Goal: Task Accomplishment & Management: Manage account settings

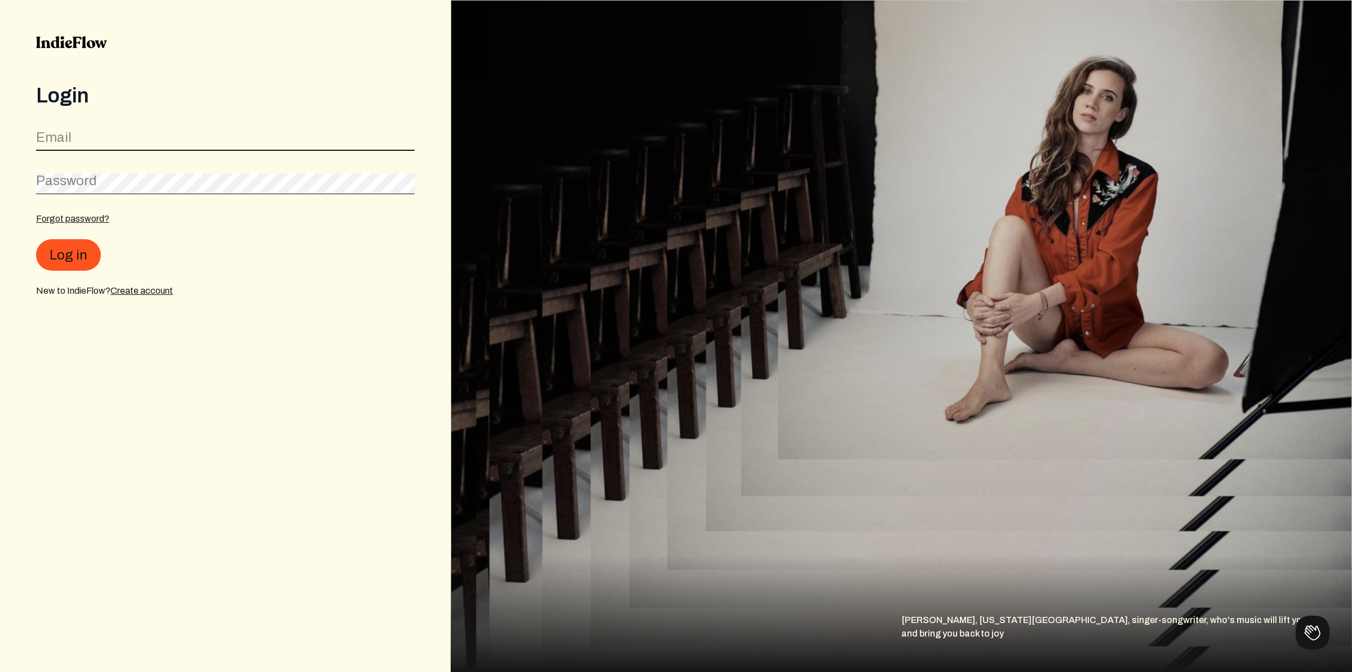
click at [166, 139] on input "email" at bounding box center [225, 140] width 378 height 21
type input "info@beatsvilleusa.com"
click at [76, 265] on button "Log in" at bounding box center [68, 255] width 65 height 32
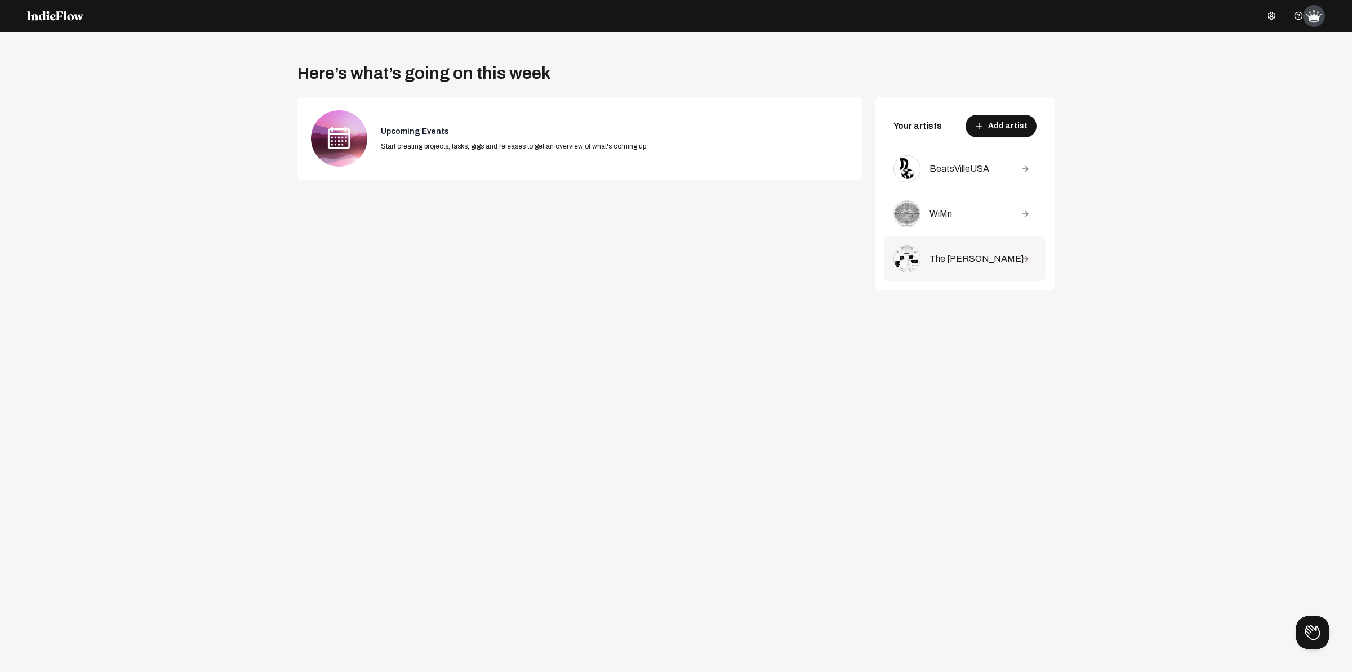
click at [957, 262] on div "The Brian Terry" at bounding box center [966, 259] width 75 height 14
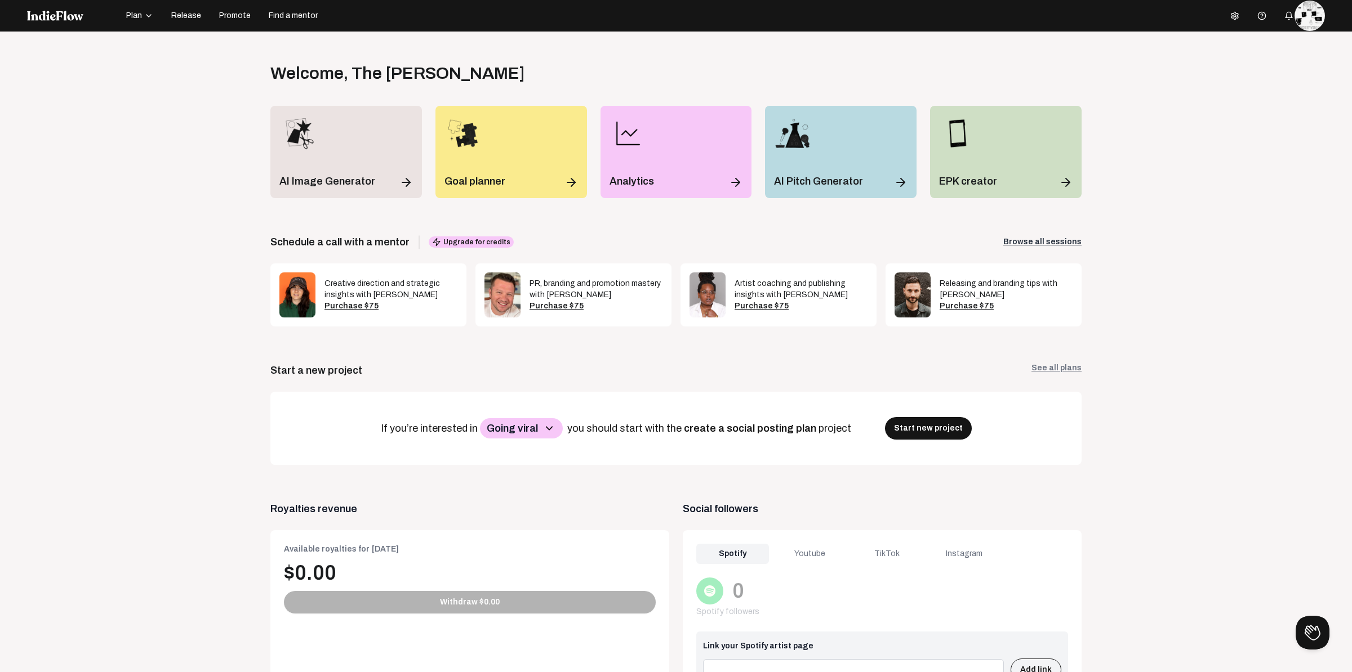
click at [180, 19] on span "Release" at bounding box center [186, 15] width 30 height 11
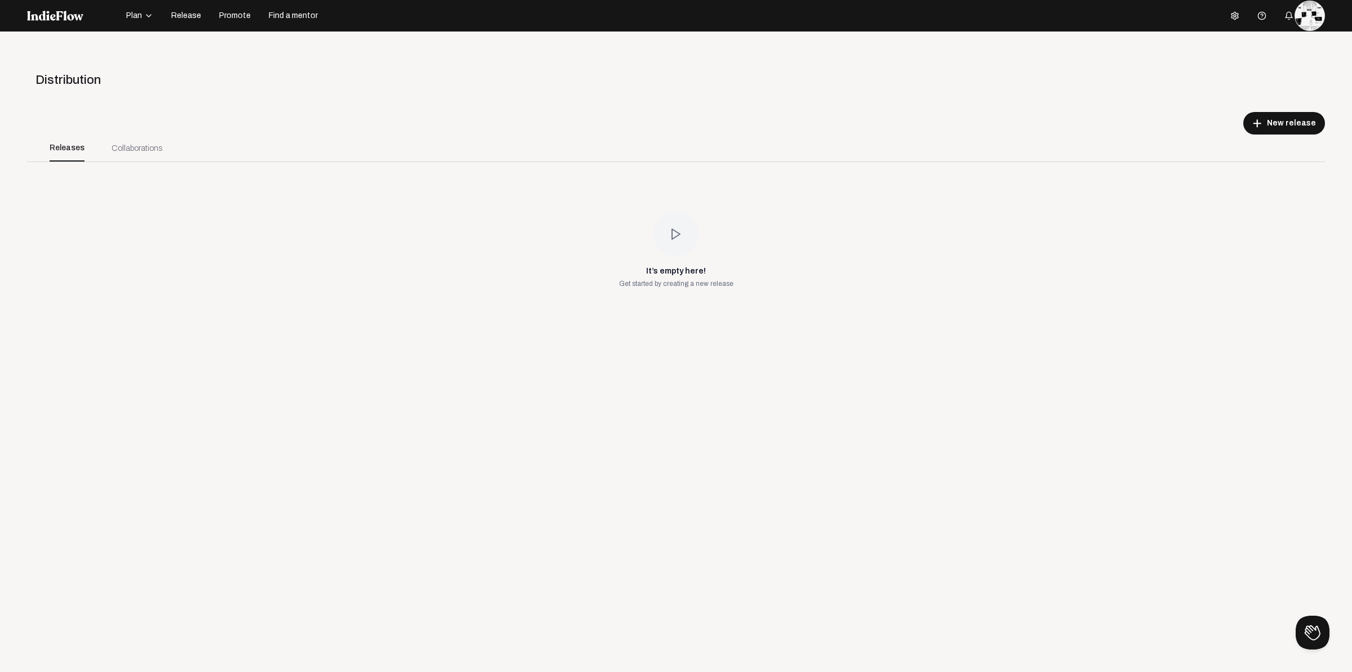
click at [662, 242] on div at bounding box center [675, 234] width 45 height 45
click at [669, 241] on icon at bounding box center [676, 235] width 14 height 14
click at [145, 146] on div "Collaborations" at bounding box center [137, 148] width 51 height 12
drag, startPoint x: 230, startPoint y: 23, endPoint x: 225, endPoint y: 14, distance: 9.9
click at [225, 19] on button "Promote" at bounding box center [234, 16] width 45 height 18
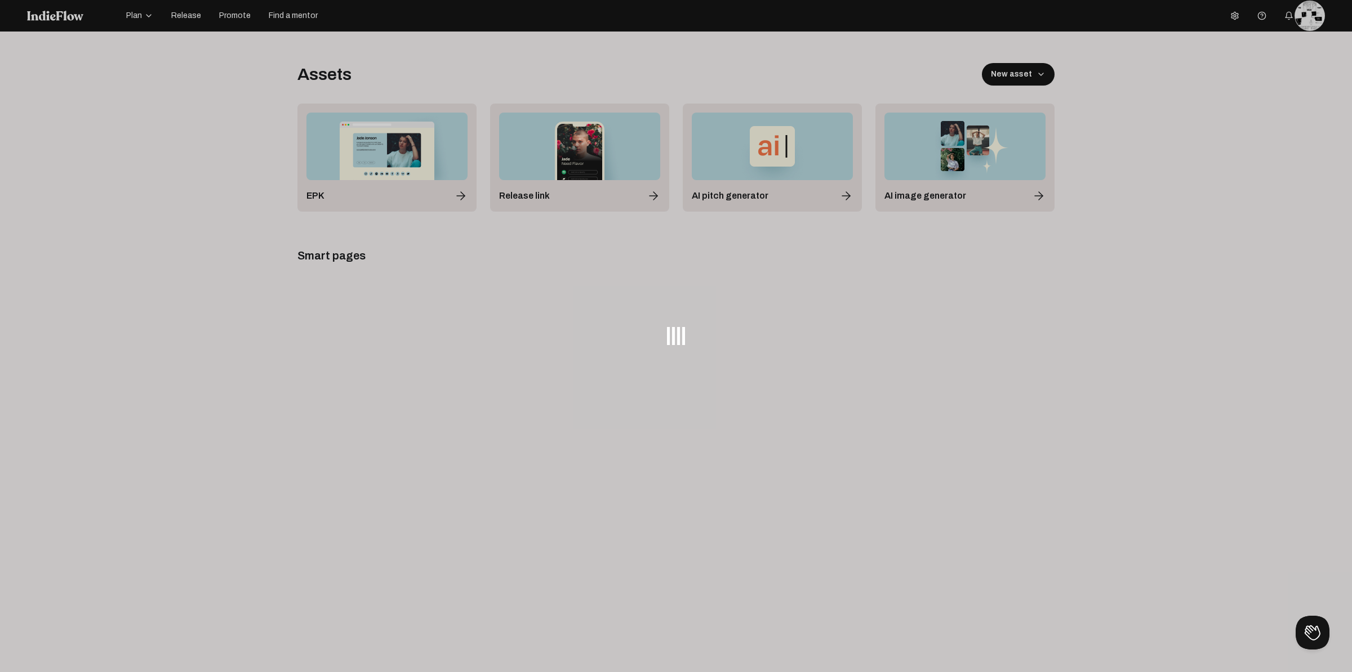
drag, startPoint x: 219, startPoint y: 14, endPoint x: 199, endPoint y: 16, distance: 19.8
click at [199, 16] on div at bounding box center [676, 336] width 1352 height 672
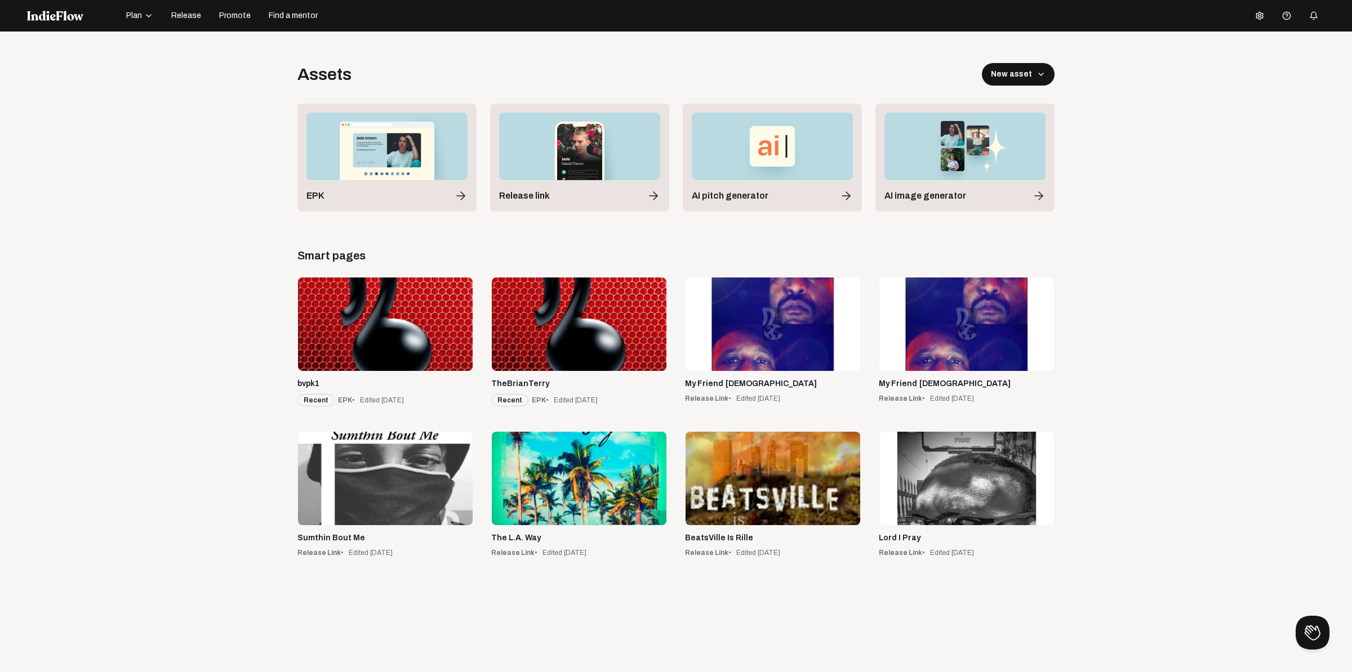
click at [198, 15] on span "Release" at bounding box center [186, 15] width 30 height 11
